Goal: Task Accomplishment & Management: Complete application form

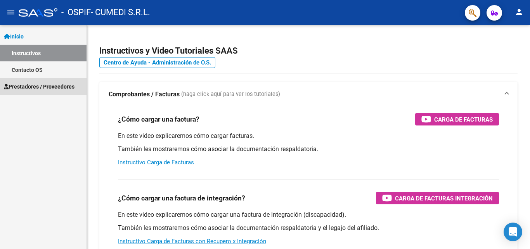
click at [52, 90] on span "Prestadores / Proveedores" at bounding box center [39, 86] width 71 height 9
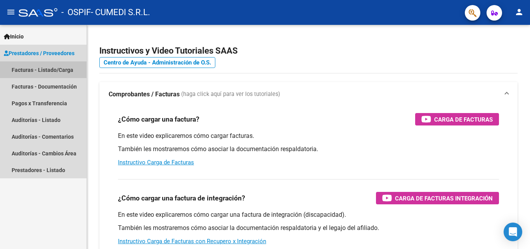
click at [45, 72] on link "Facturas - Listado/Carga" at bounding box center [43, 69] width 87 height 17
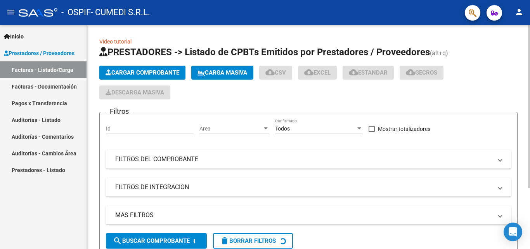
click at [128, 73] on span "Cargar Comprobante" at bounding box center [143, 72] width 74 height 7
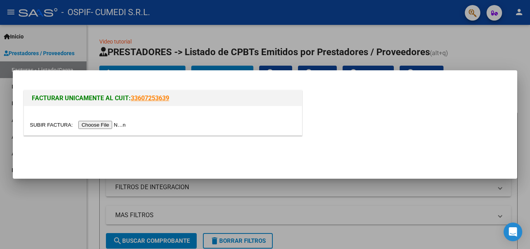
click at [102, 127] on input "file" at bounding box center [79, 125] width 98 height 8
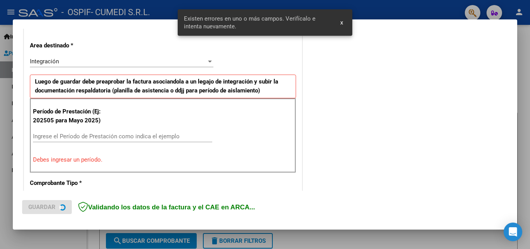
scroll to position [175, 0]
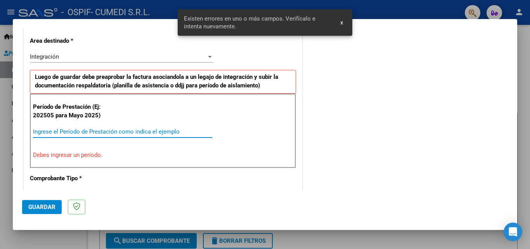
click at [154, 134] on input "Ingrese el Período de Prestación como indica el ejemplo" at bounding box center [122, 131] width 179 height 7
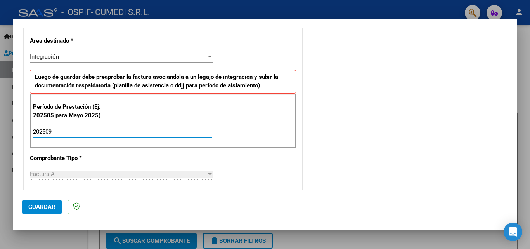
type input "202509"
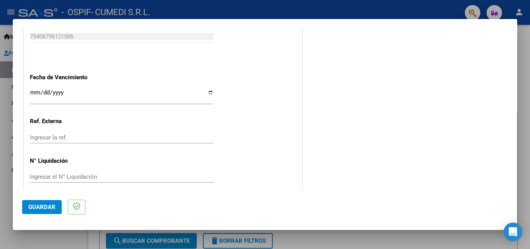
scroll to position [521, 0]
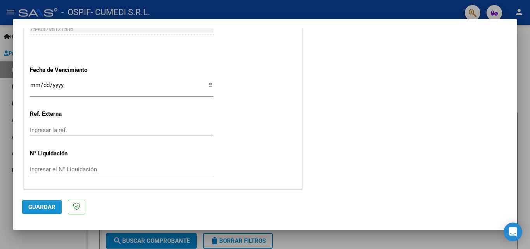
click at [44, 204] on span "Guardar" at bounding box center [41, 206] width 27 height 7
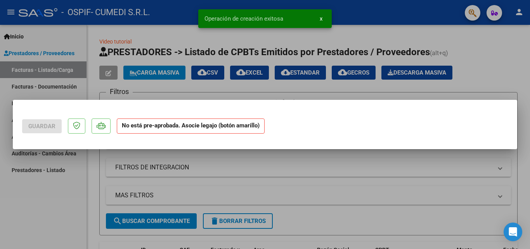
scroll to position [0, 0]
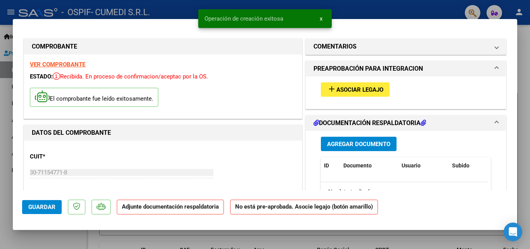
click at [354, 88] on span "Asociar Legajo" at bounding box center [359, 89] width 47 height 7
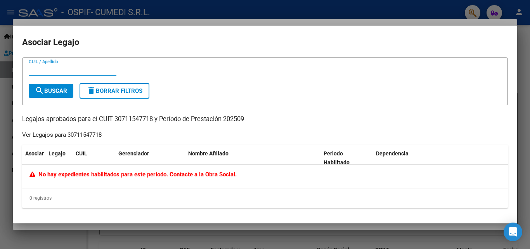
click at [70, 73] on input "CUIL / Apellido" at bounding box center [73, 69] width 88 height 7
click at [70, 73] on input "paez milagrosz" at bounding box center [73, 69] width 88 height 7
type input "[PERSON_NAME]"
click at [192, 86] on form "[PERSON_NAME] / Apellido search Buscar delete Borrar Filtros" at bounding box center [265, 81] width 486 height 48
